Goal: Entertainment & Leisure: Consume media (video, audio)

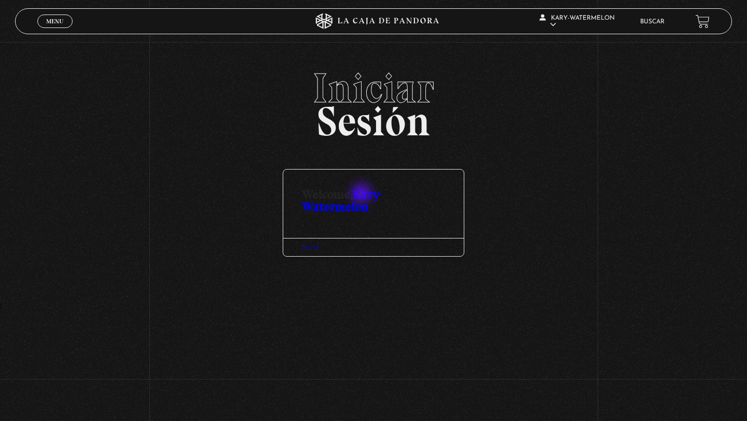
click at [362, 194] on link "Kary-Watermelon" at bounding box center [342, 200] width 81 height 27
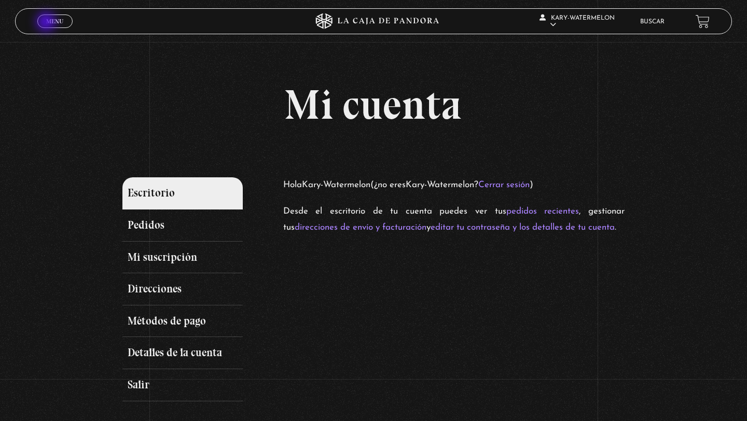
click at [47, 23] on span "Menu" at bounding box center [54, 21] width 17 height 6
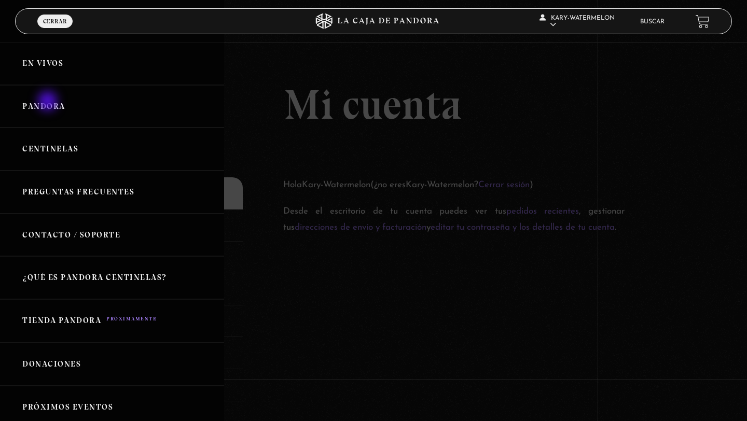
click at [49, 102] on link "Pandora" at bounding box center [112, 106] width 224 height 43
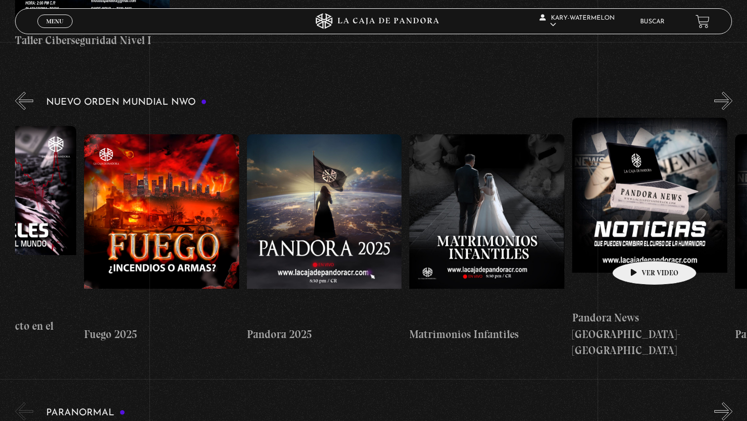
scroll to position [0, 1210]
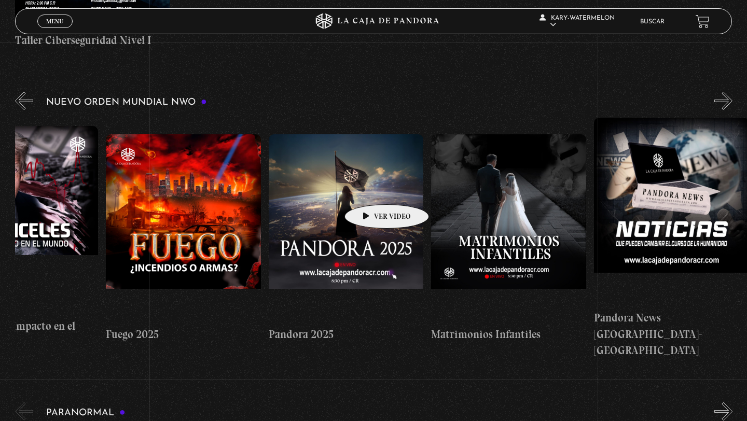
click at [370, 189] on figure at bounding box center [346, 227] width 155 height 187
click at [358, 188] on figure at bounding box center [346, 227] width 155 height 187
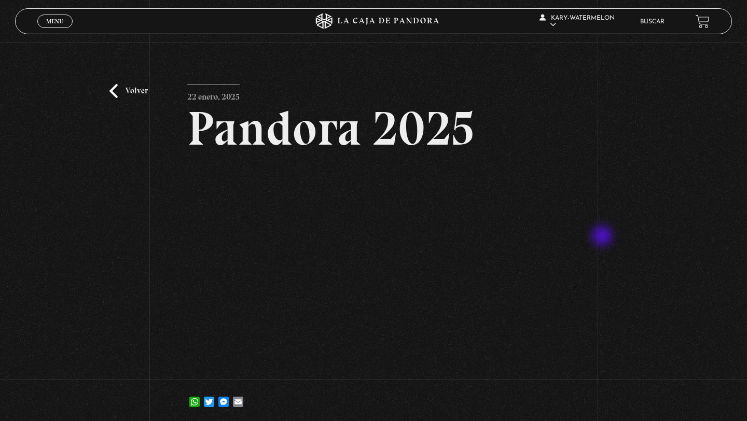
click at [603, 237] on div "Volver 22 enero, 2025 Pandora 2025 WhatsApp Twitter Messenger Email" at bounding box center [373, 233] width 747 height 383
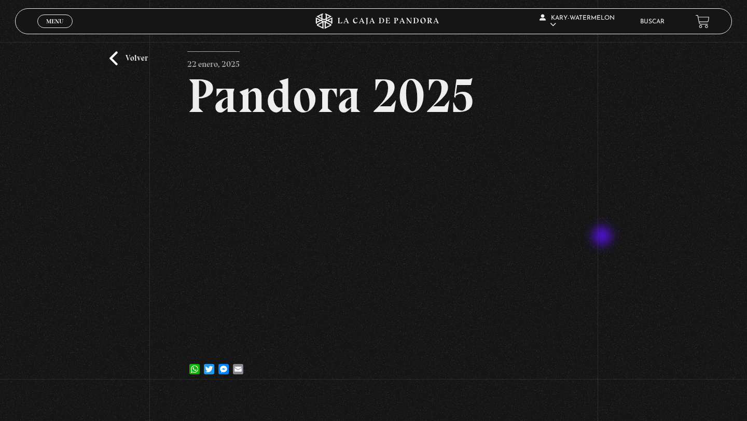
scroll to position [44, 0]
